Goal: Communication & Community: Answer question/provide support

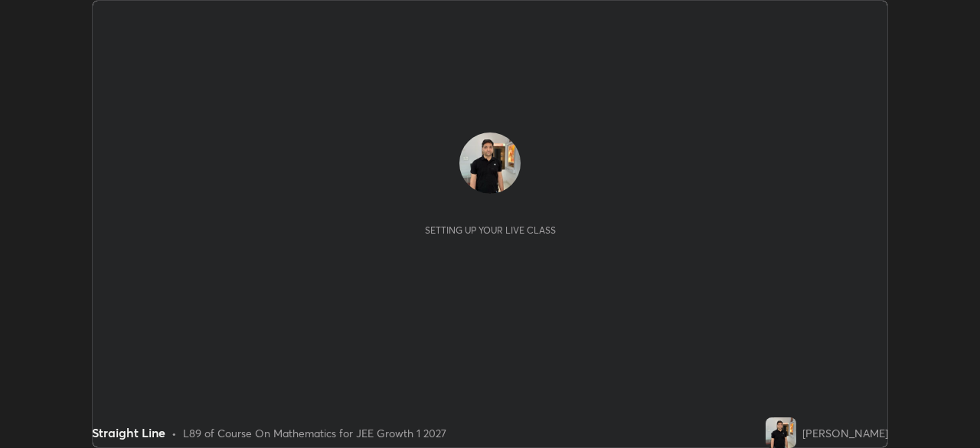
scroll to position [448, 979]
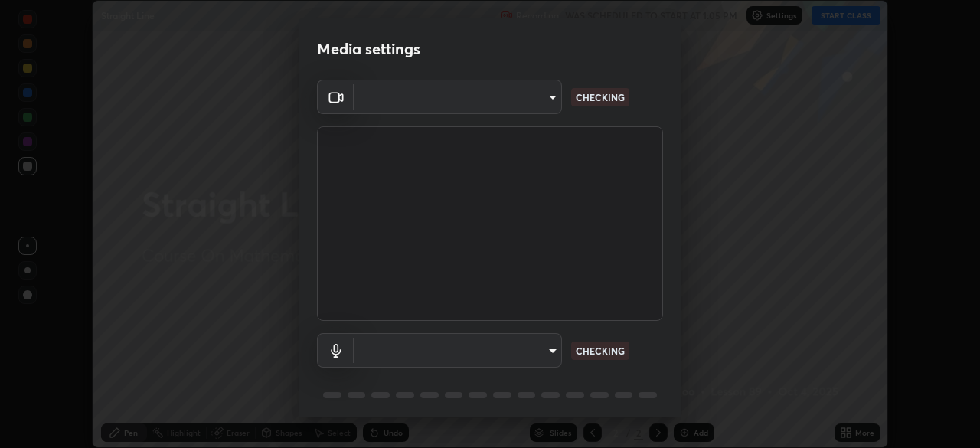
type input "1f9a14f4e709457ebf112205797e18a3e67481265364eba5019e6b99b7ce7553"
type input "default"
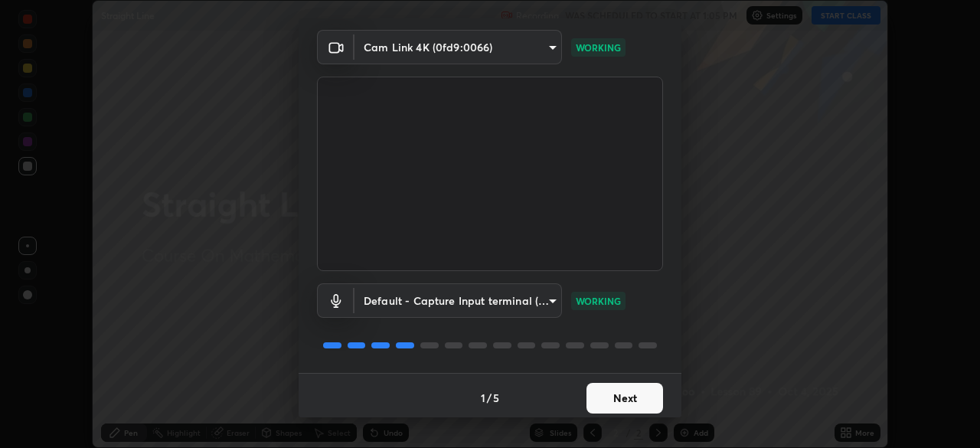
scroll to position [54, 0]
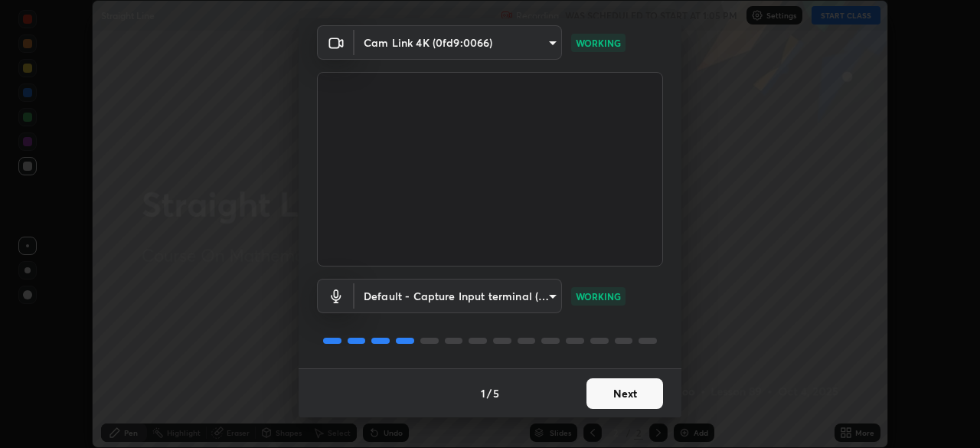
click at [645, 397] on button "Next" at bounding box center [624, 393] width 77 height 31
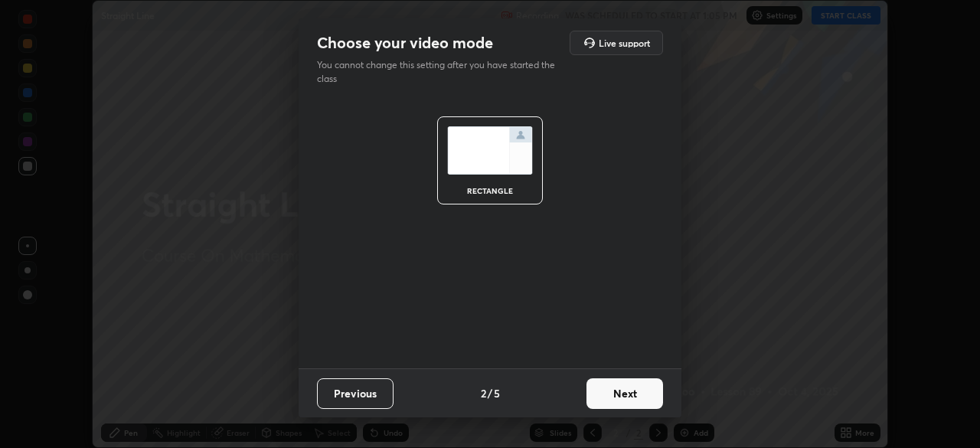
click at [642, 392] on button "Next" at bounding box center [624, 393] width 77 height 31
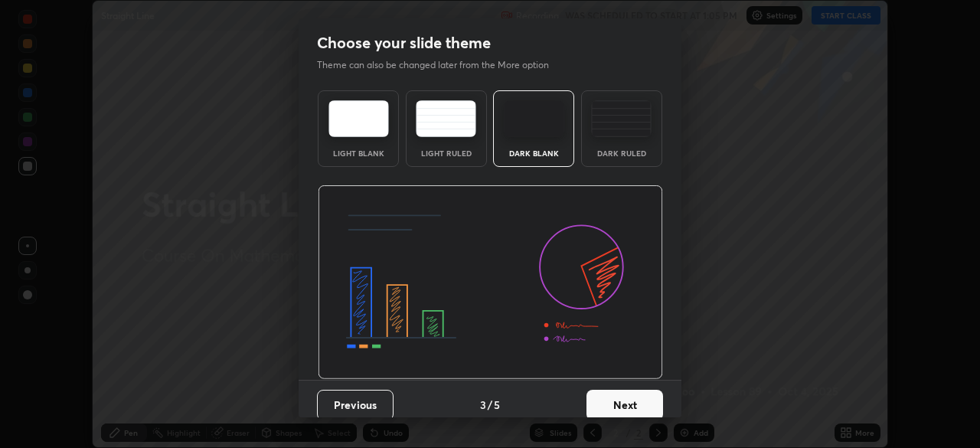
click at [645, 401] on button "Next" at bounding box center [624, 405] width 77 height 31
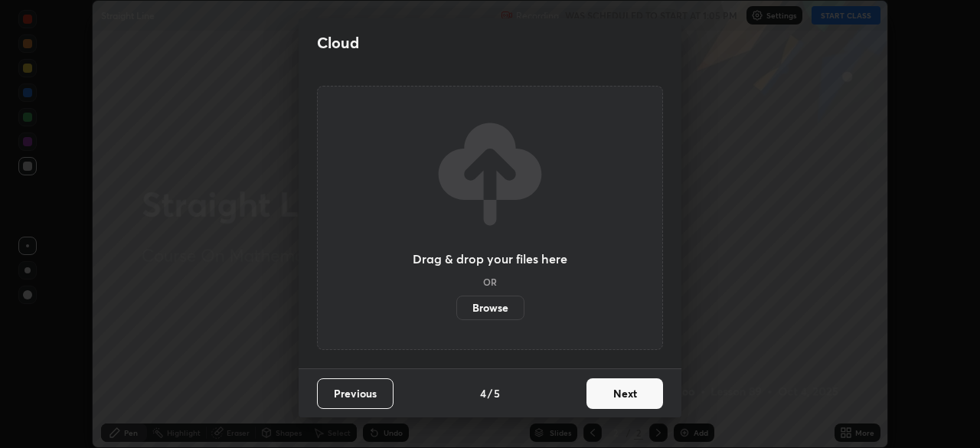
click at [642, 394] on button "Next" at bounding box center [624, 393] width 77 height 31
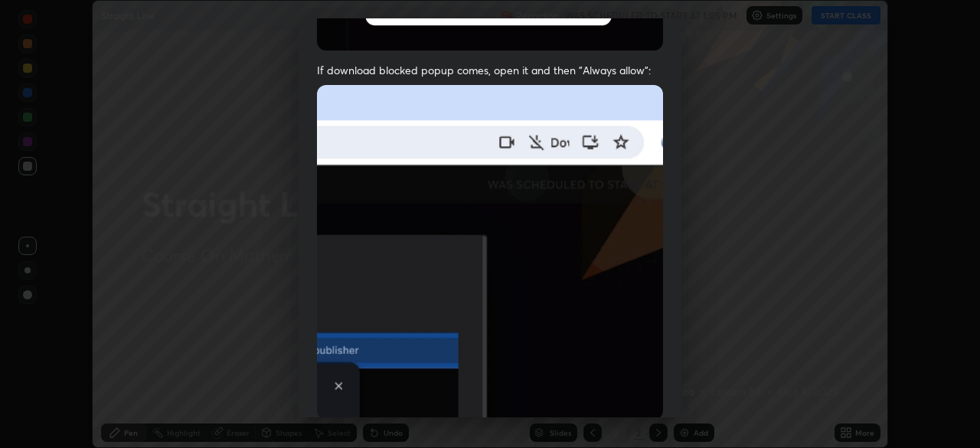
scroll to position [315, 0]
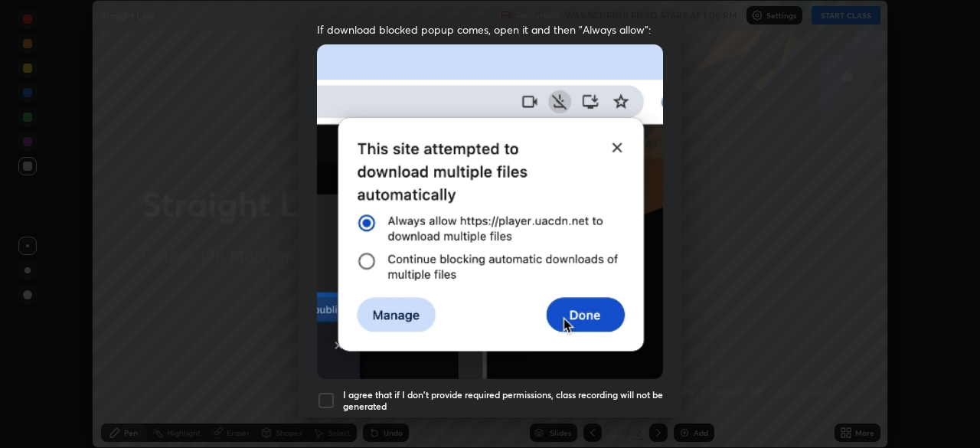
click at [328, 393] on div at bounding box center [326, 400] width 18 height 18
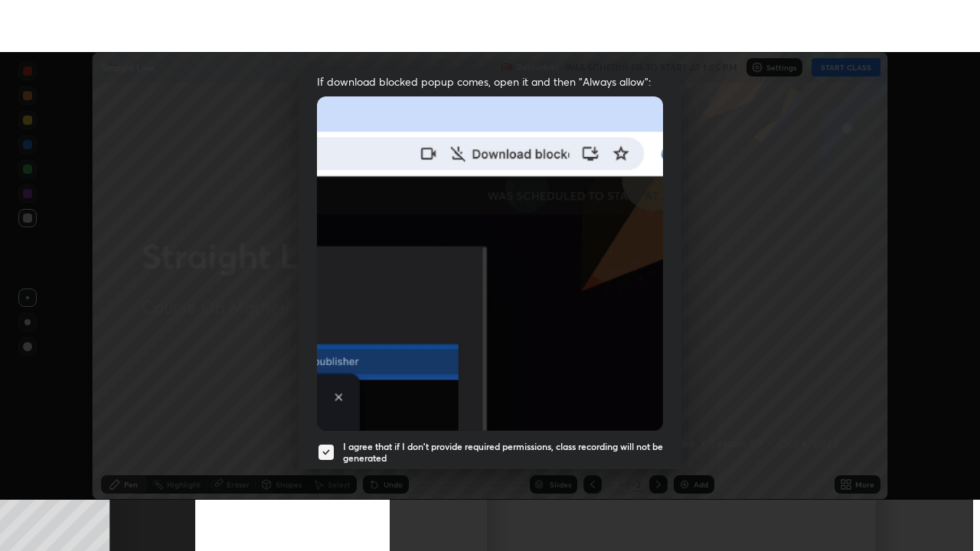
scroll to position [367, 0]
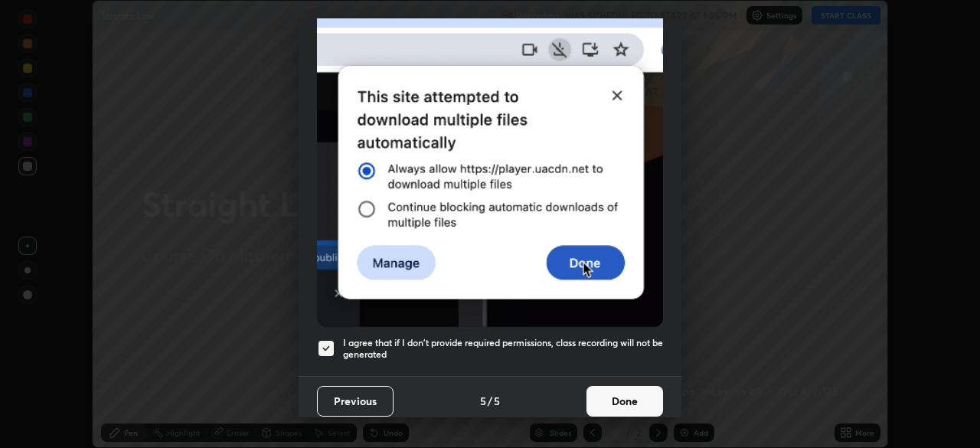
click at [646, 386] on button "Done" at bounding box center [624, 401] width 77 height 31
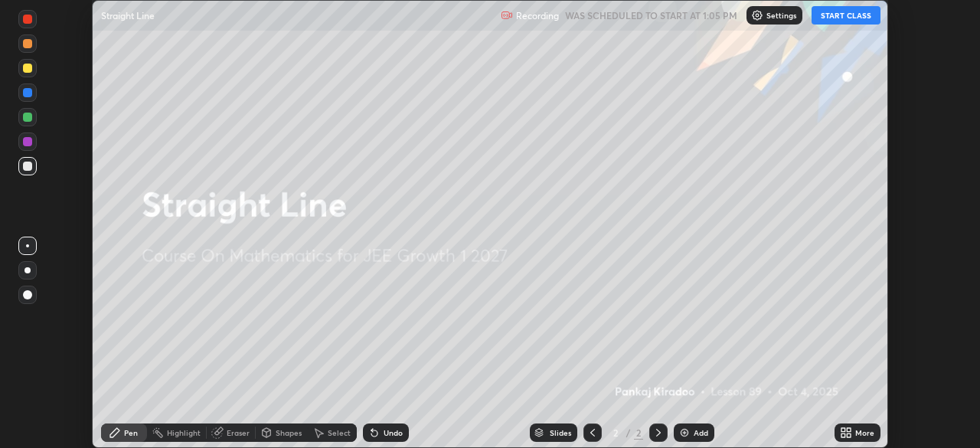
click at [844, 15] on button "START CLASS" at bounding box center [846, 15] width 69 height 18
click at [843, 430] on icon at bounding box center [843, 430] width 4 height 4
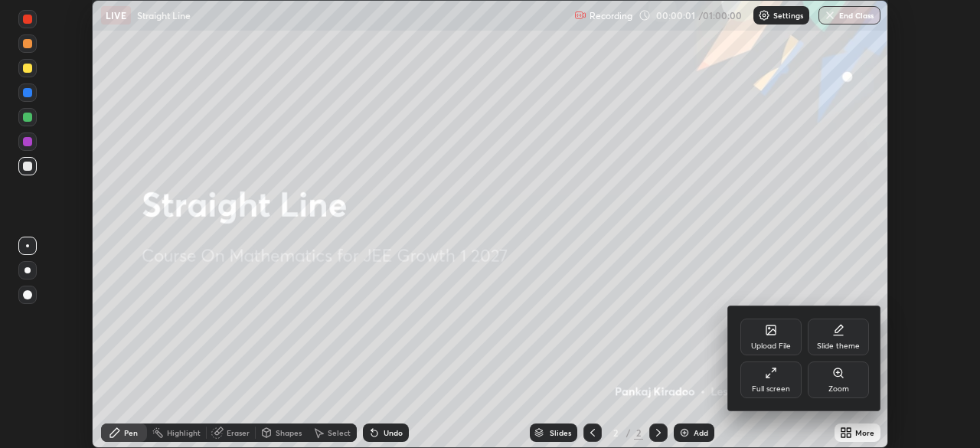
click at [773, 380] on div "Full screen" at bounding box center [770, 379] width 61 height 37
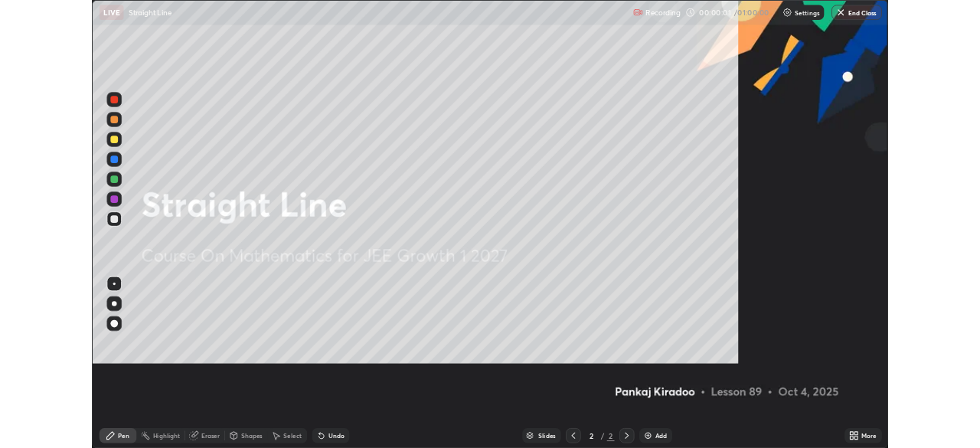
scroll to position [551, 980]
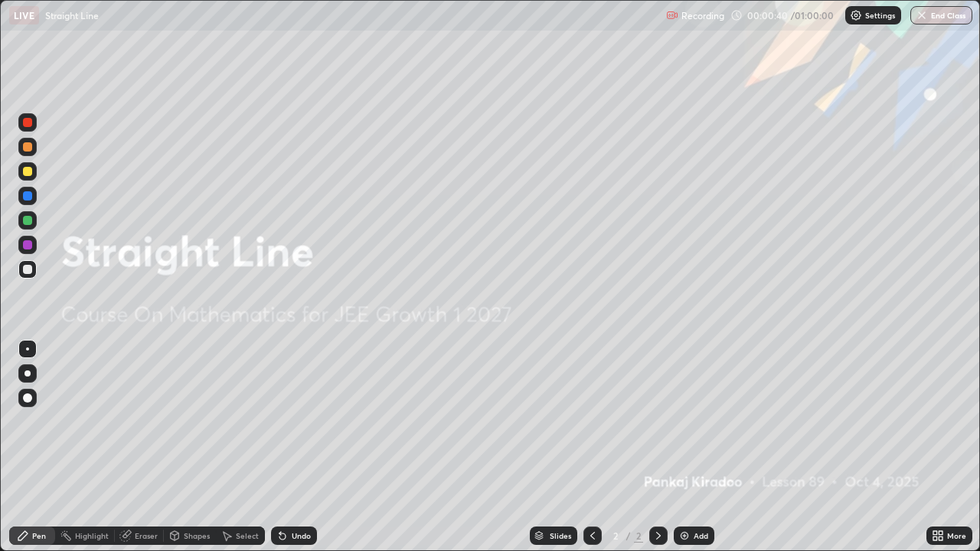
click at [687, 447] on img at bounding box center [684, 536] width 12 height 12
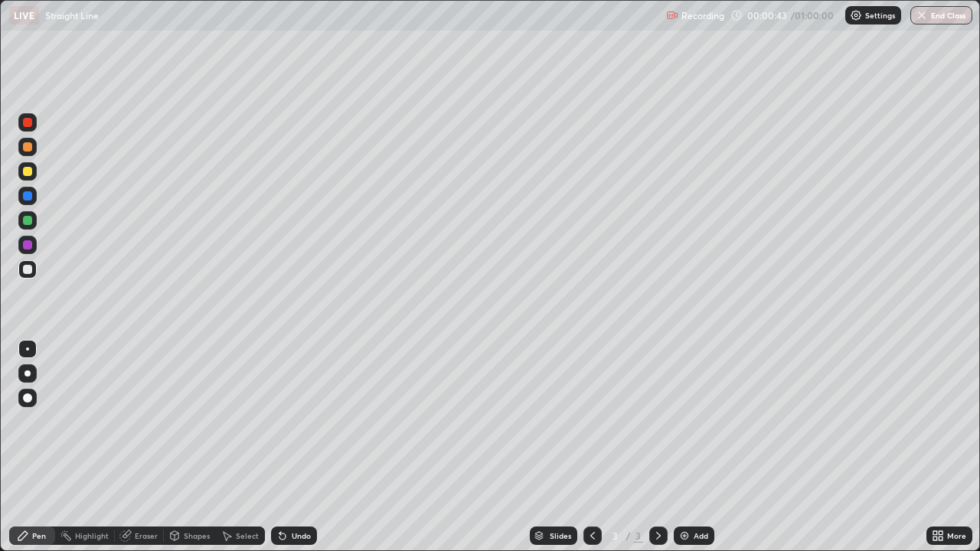
click at [28, 175] on div at bounding box center [27, 171] width 9 height 9
click at [28, 223] on div at bounding box center [27, 220] width 9 height 9
click at [28, 273] on div at bounding box center [27, 269] width 9 height 9
click at [145, 447] on div "Eraser" at bounding box center [146, 536] width 23 height 8
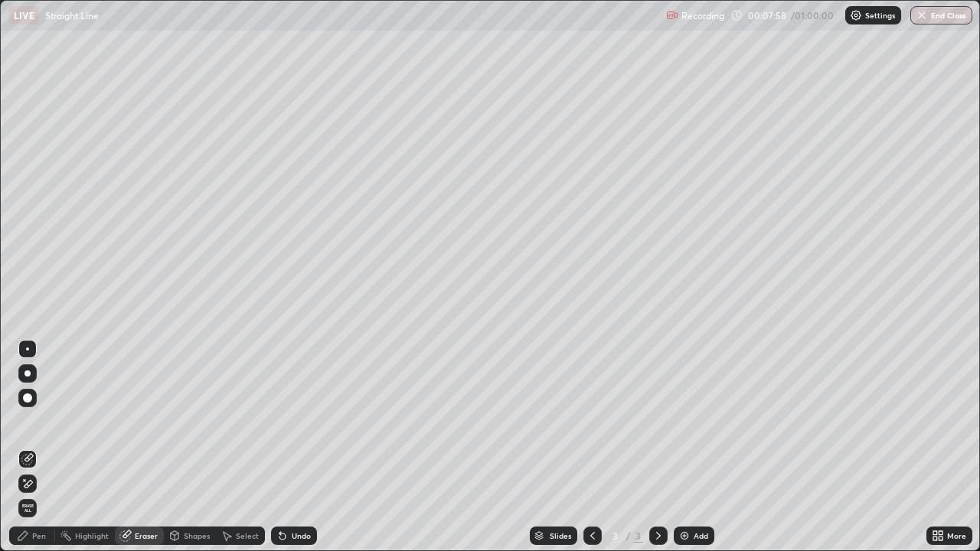
click at [48, 447] on div "Pen" at bounding box center [32, 536] width 46 height 18
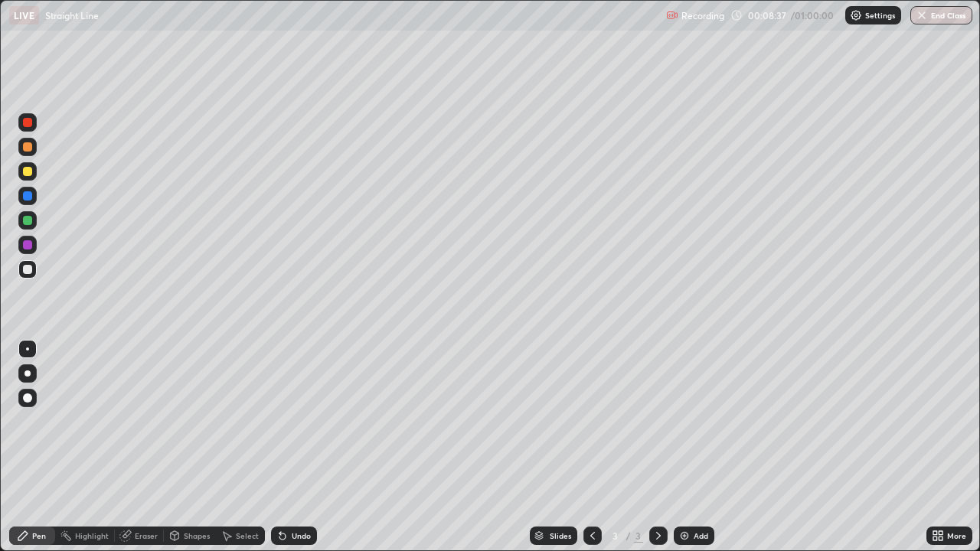
click at [27, 178] on div at bounding box center [27, 171] width 18 height 18
click at [295, 447] on div "Undo" at bounding box center [301, 536] width 19 height 8
click at [299, 447] on div "Undo" at bounding box center [301, 536] width 19 height 8
click at [297, 447] on div "Undo" at bounding box center [301, 536] width 19 height 8
click at [694, 447] on div "Add" at bounding box center [701, 536] width 15 height 8
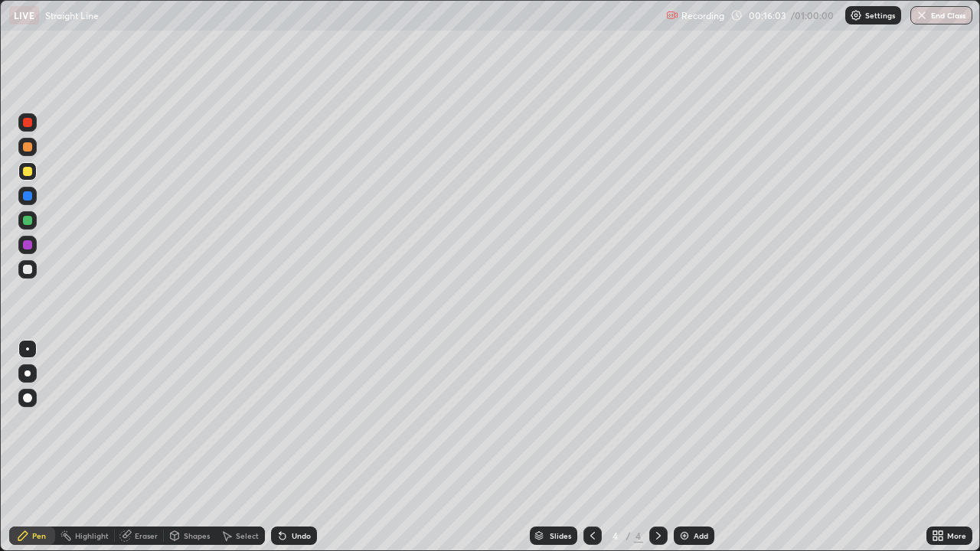
click at [28, 270] on div at bounding box center [27, 269] width 9 height 9
click at [592, 447] on div at bounding box center [592, 536] width 18 height 18
click at [657, 447] on icon at bounding box center [658, 536] width 12 height 12
click at [593, 447] on div at bounding box center [592, 536] width 18 height 18
click at [657, 447] on icon at bounding box center [658, 536] width 12 height 12
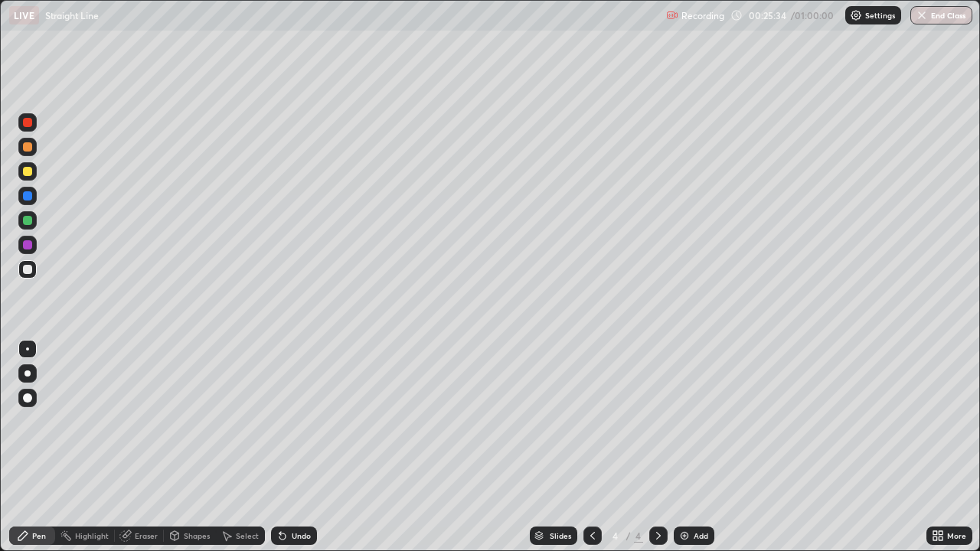
click at [694, 447] on div "Add" at bounding box center [701, 536] width 15 height 8
click at [599, 447] on div at bounding box center [592, 536] width 18 height 18
click at [916, 447] on div "Slides 4 / 5 Add" at bounding box center [621, 536] width 609 height 31
click at [690, 447] on div "Add" at bounding box center [694, 536] width 41 height 18
click at [591, 447] on icon at bounding box center [592, 536] width 12 height 12
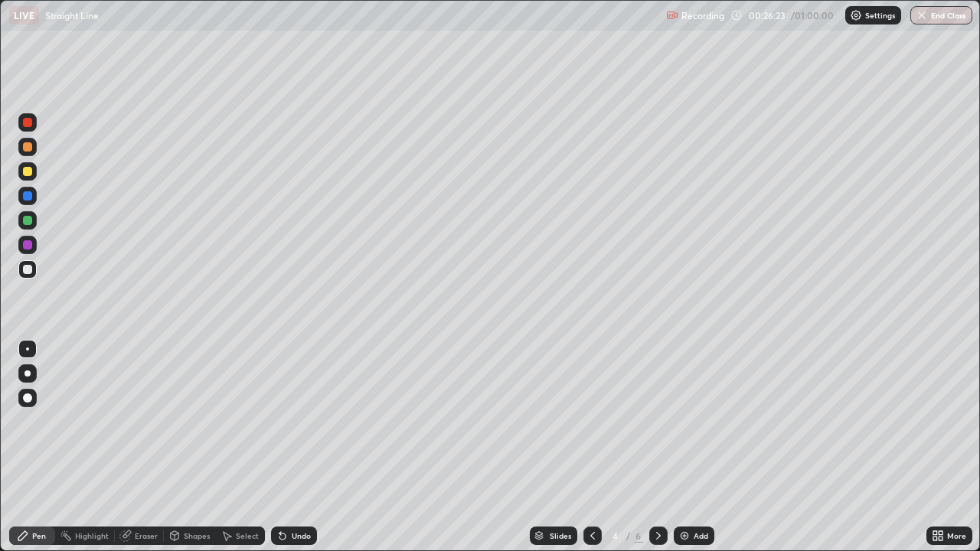
click at [656, 447] on icon at bounding box center [658, 536] width 5 height 8
click at [296, 447] on div "Undo" at bounding box center [301, 536] width 19 height 8
click at [290, 447] on div "Undo" at bounding box center [294, 536] width 46 height 18
click at [691, 447] on div "Add" at bounding box center [694, 536] width 41 height 18
click at [280, 447] on icon at bounding box center [282, 537] width 6 height 6
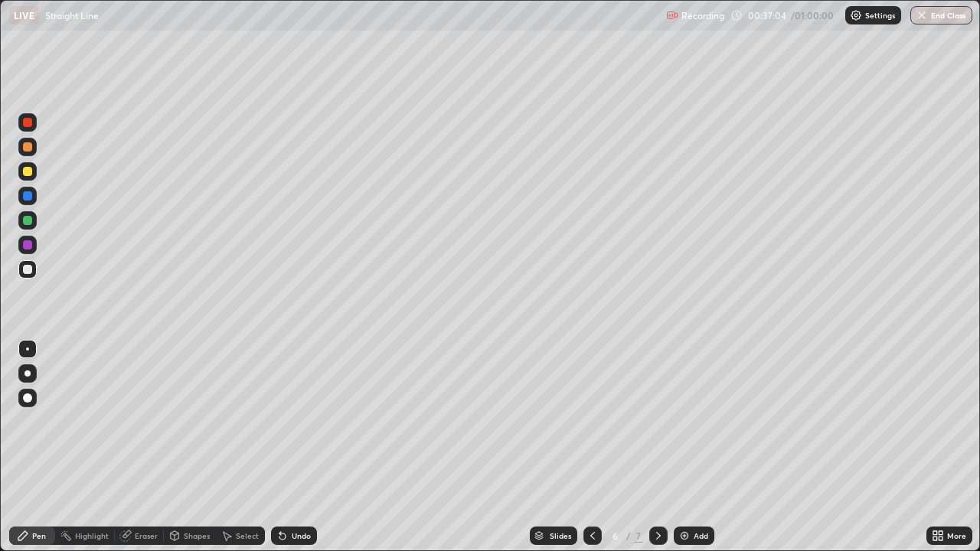
click at [280, 447] on icon at bounding box center [282, 537] width 6 height 6
click at [138, 447] on div "Eraser" at bounding box center [146, 536] width 23 height 8
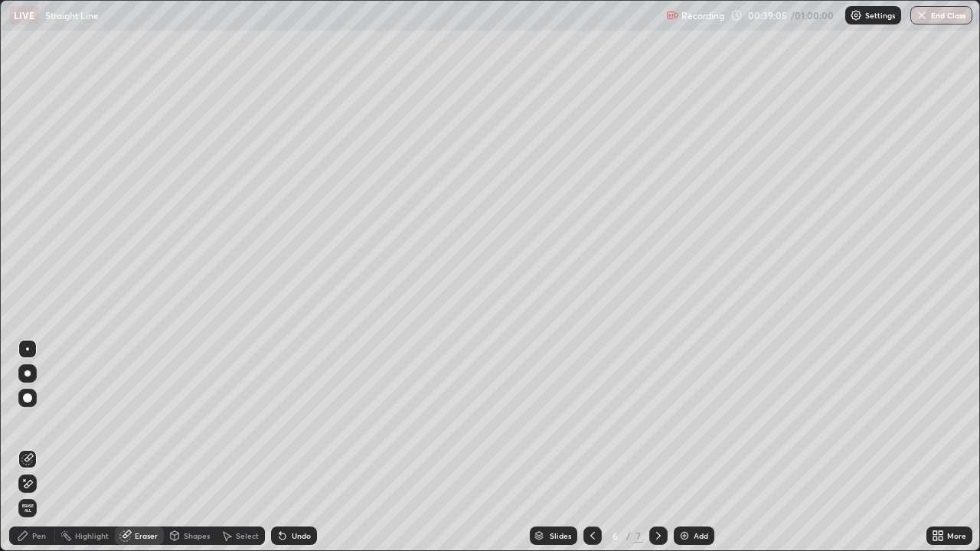
click at [38, 447] on div "Pen" at bounding box center [39, 536] width 14 height 8
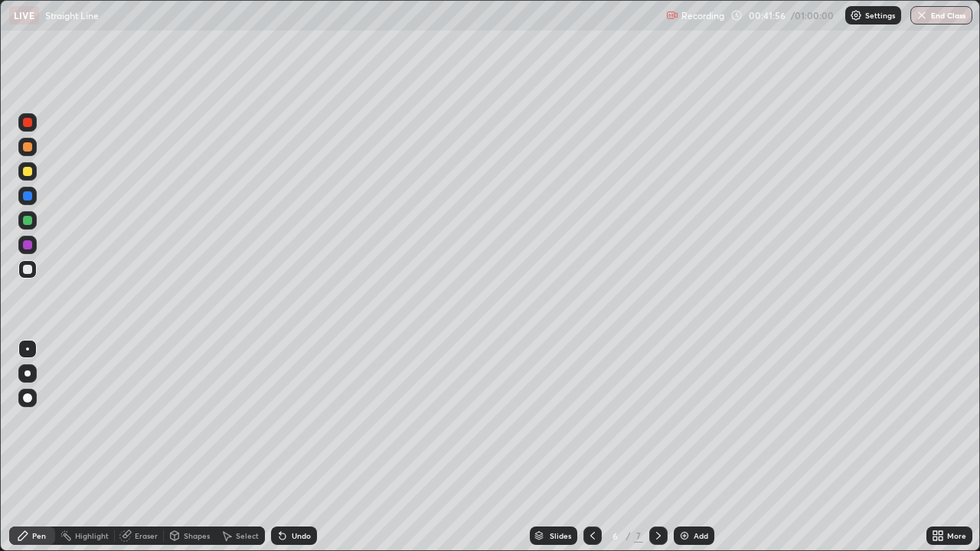
click at [298, 447] on div "Undo" at bounding box center [301, 536] width 19 height 8
click at [697, 447] on div "Add" at bounding box center [701, 536] width 15 height 8
click at [949, 19] on button "End Class" at bounding box center [941, 15] width 62 height 18
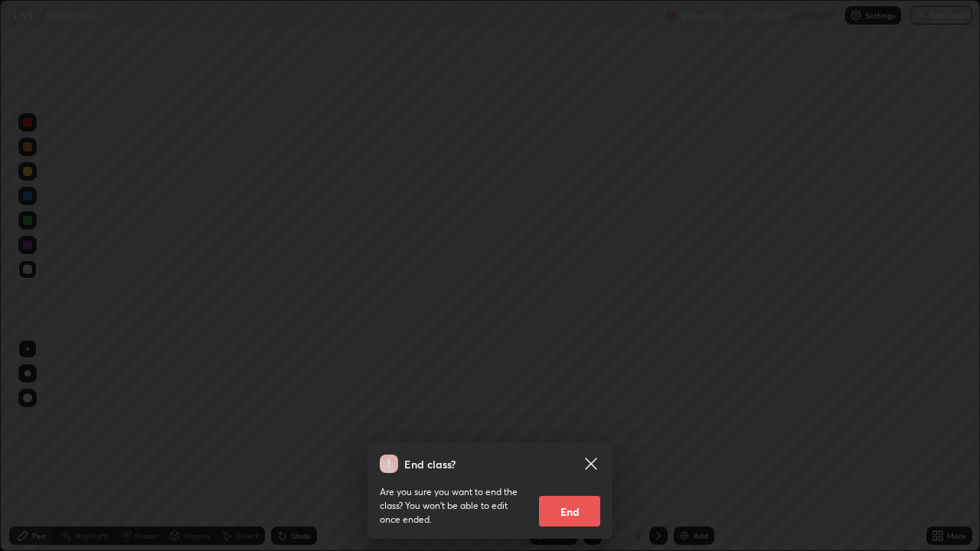
click at [574, 447] on button "End" at bounding box center [569, 511] width 61 height 31
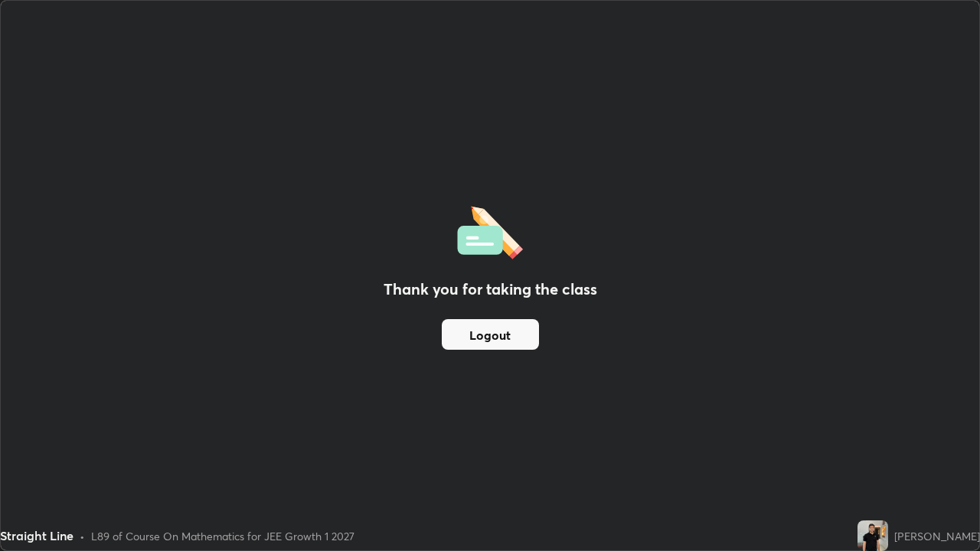
click at [508, 327] on button "Logout" at bounding box center [490, 334] width 97 height 31
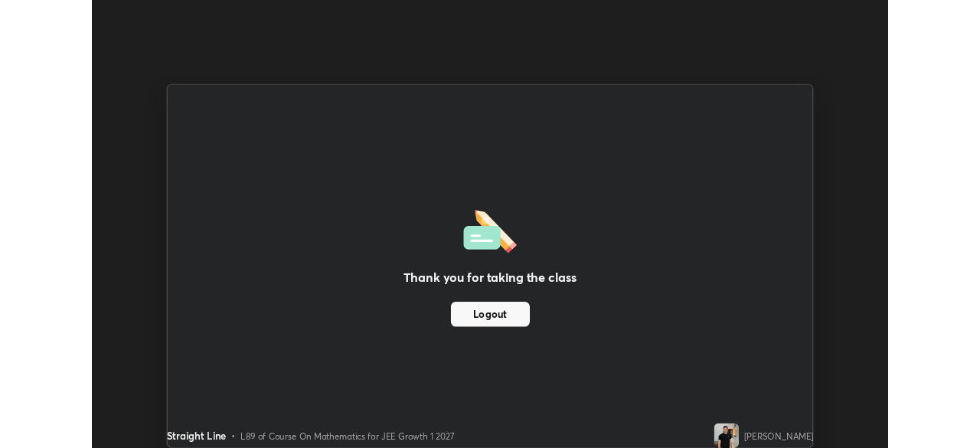
scroll to position [76113, 75581]
